Goal: Task Accomplishment & Management: Use online tool/utility

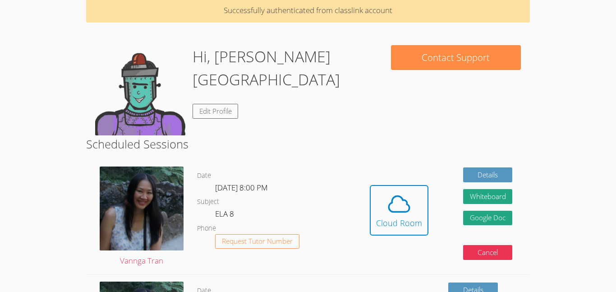
scroll to position [40, 0]
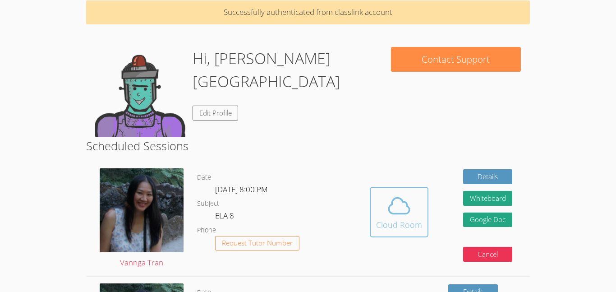
click at [392, 204] on icon at bounding box center [399, 206] width 21 height 16
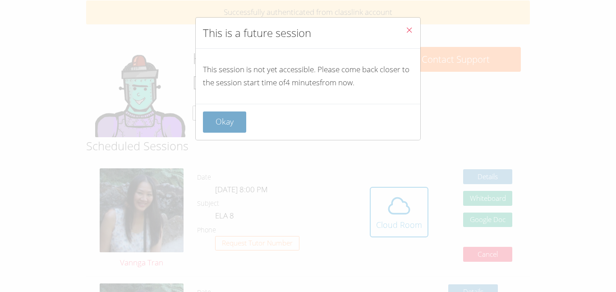
click at [231, 118] on button "Okay" at bounding box center [224, 121] width 43 height 21
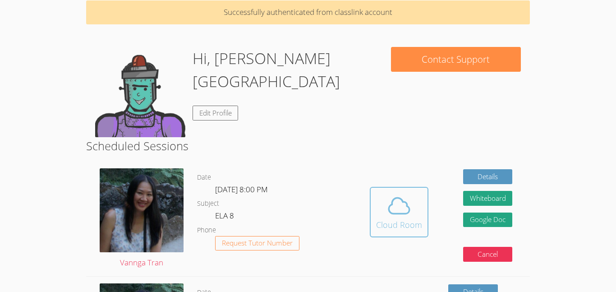
click at [411, 228] on div "Cloud Room" at bounding box center [399, 224] width 46 height 13
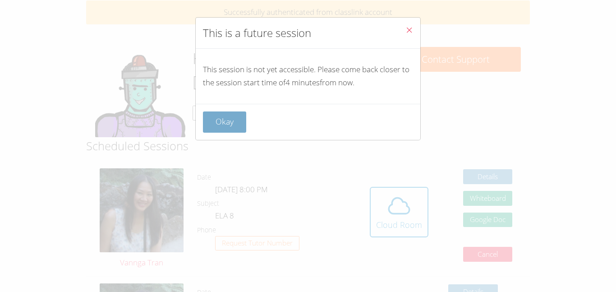
click at [227, 125] on button "Okay" at bounding box center [224, 121] width 43 height 21
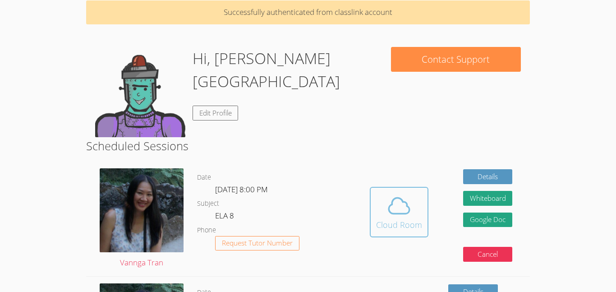
click at [388, 193] on icon at bounding box center [398, 205] width 25 height 25
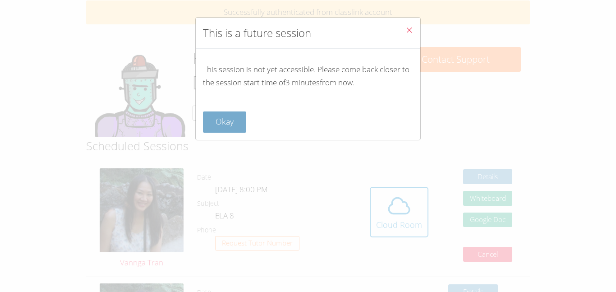
click at [239, 115] on button "Okay" at bounding box center [224, 121] width 43 height 21
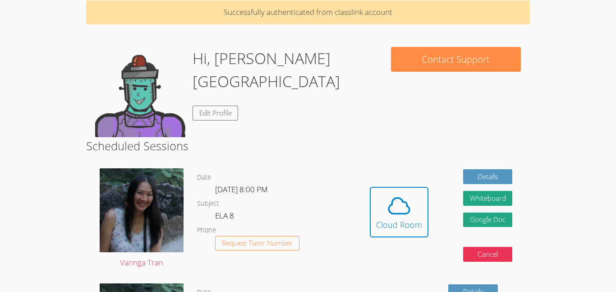
click at [428, 204] on div "Hidden Cloud Room Details Whiteboard Hidden Google Doc Cancel" at bounding box center [440, 218] width 177 height 115
click at [407, 213] on icon at bounding box center [399, 206] width 21 height 16
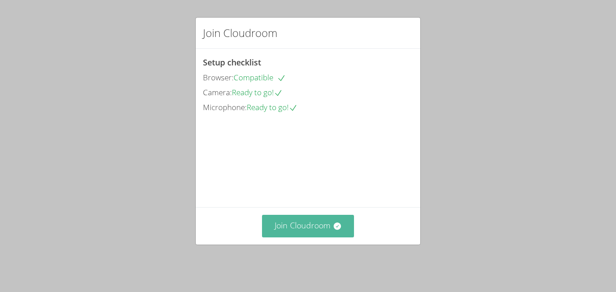
click at [337, 229] on icon at bounding box center [336, 225] width 7 height 7
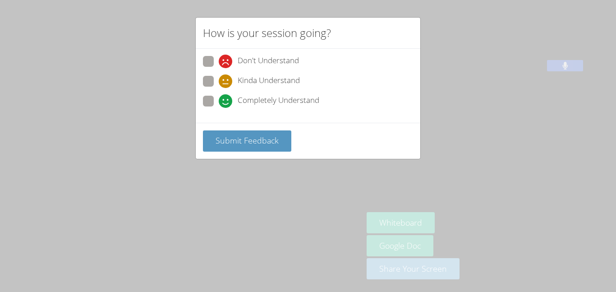
click at [219, 88] on span at bounding box center [219, 88] width 0 height 0
click at [219, 77] on input "Kinda Understand" at bounding box center [223, 80] width 8 height 8
radio input "true"
click at [219, 108] on span at bounding box center [219, 108] width 0 height 0
click at [219, 100] on input "Completely Understand" at bounding box center [223, 100] width 8 height 8
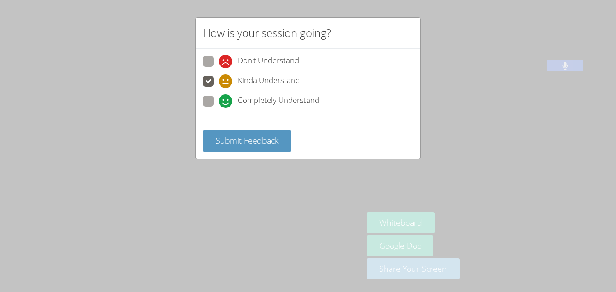
radio input "true"
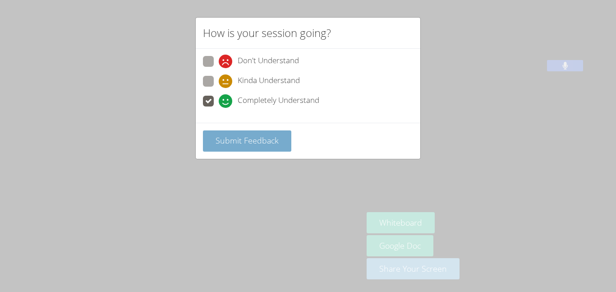
click at [237, 143] on span "Submit Feedback" at bounding box center [247, 140] width 63 height 11
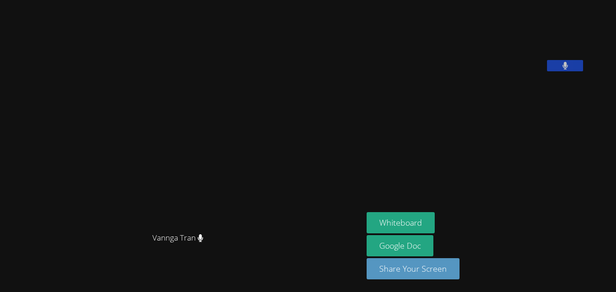
click at [549, 215] on div "Whiteboard Google Doc Share Your Screen" at bounding box center [476, 249] width 218 height 74
